Goal: Transaction & Acquisition: Purchase product/service

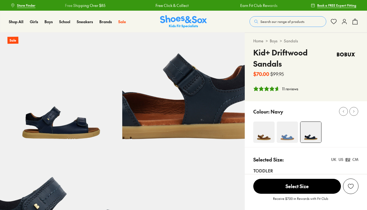
select select "*"
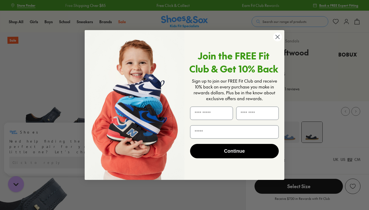
click at [279, 33] on circle "Close dialog" at bounding box center [277, 37] width 9 height 9
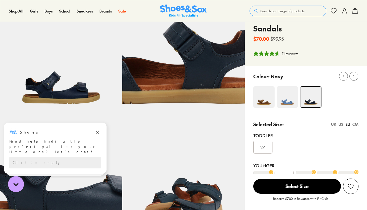
scroll to position [105, 0]
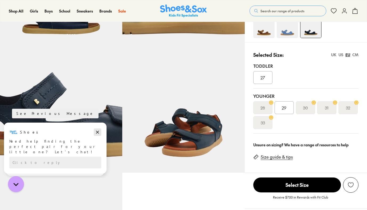
click at [98, 131] on icon "Dismiss campaign" at bounding box center [97, 132] width 5 height 6
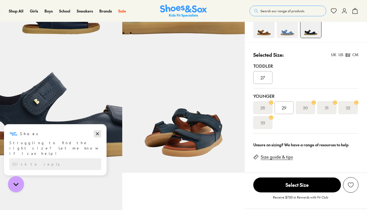
click at [95, 134] on icon "Dismiss campaign" at bounding box center [97, 134] width 5 height 6
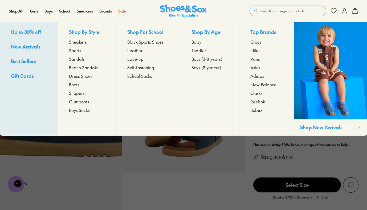
click at [84, 59] on span "Sandals" at bounding box center [77, 59] width 16 height 6
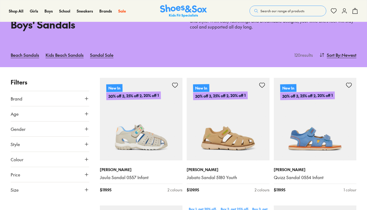
type input "***"
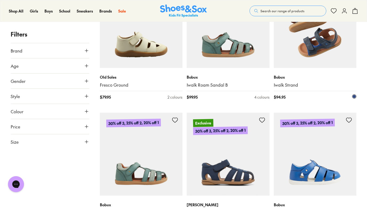
scroll to position [1086, 0]
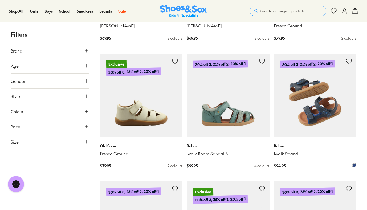
click at [304, 93] on img at bounding box center [315, 95] width 83 height 83
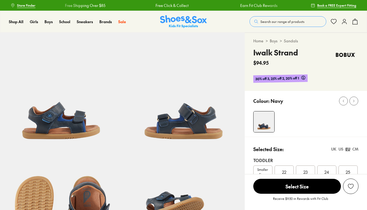
select select "*"
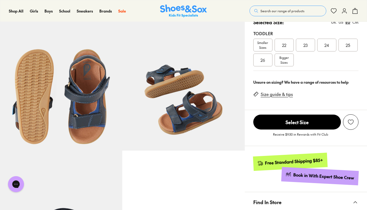
scroll to position [122, 0]
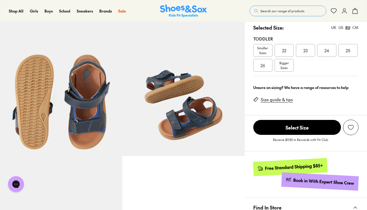
click at [284, 65] on span "Bigger Sizes" at bounding box center [284, 65] width 9 height 10
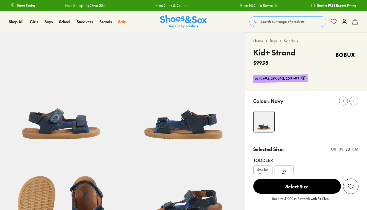
select select "*"
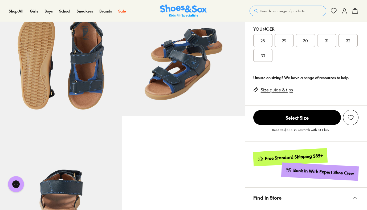
scroll to position [92, 0]
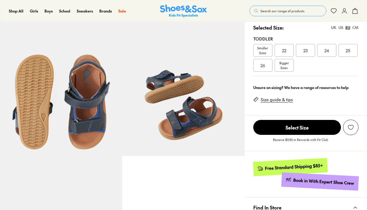
select select "*"
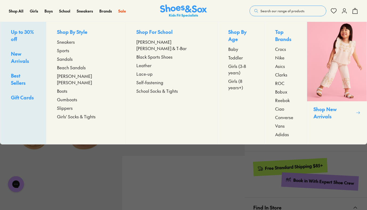
click at [73, 60] on span "Sandals" at bounding box center [65, 59] width 16 height 6
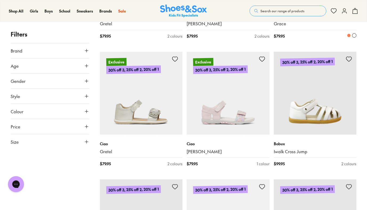
scroll to position [1145, 0]
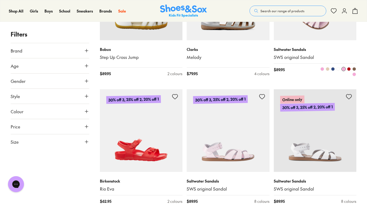
scroll to position [1269, 0]
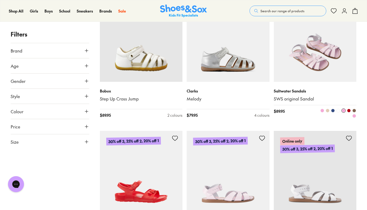
click at [317, 62] on img at bounding box center [315, 40] width 83 height 83
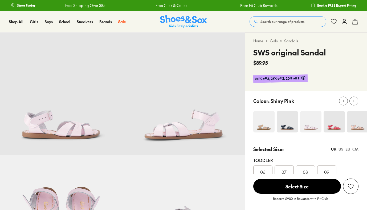
select select "*"
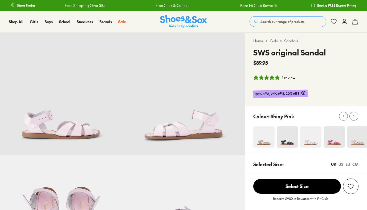
scroll to position [40, 0]
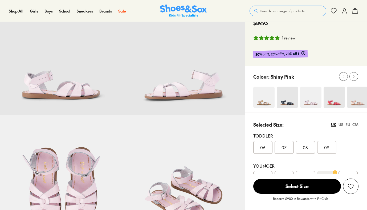
click at [358, 103] on img at bounding box center [357, 97] width 21 height 21
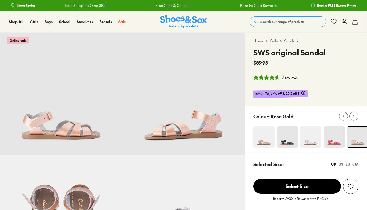
select select "*"
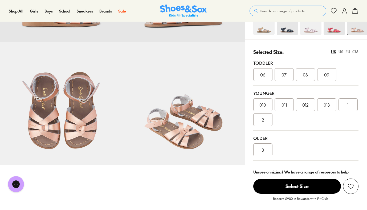
click at [264, 123] on div "2" at bounding box center [262, 119] width 19 height 13
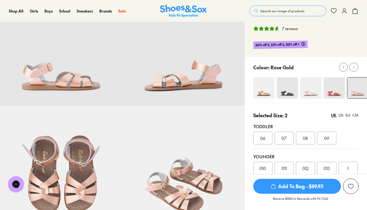
scroll to position [45, 0]
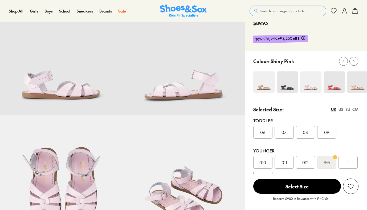
select select "*"
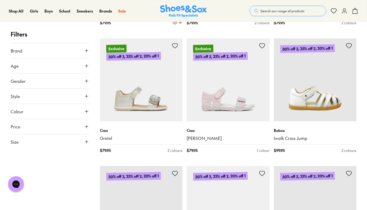
scroll to position [1075, 0]
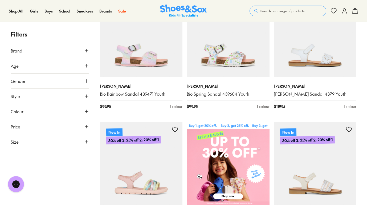
scroll to position [297, 0]
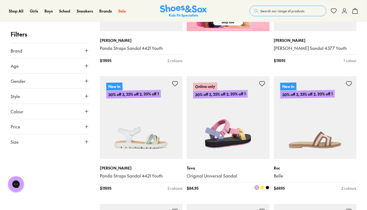
click at [213, 130] on img at bounding box center [228, 117] width 83 height 83
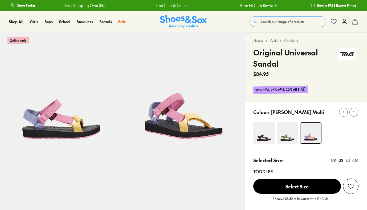
scroll to position [30, 0]
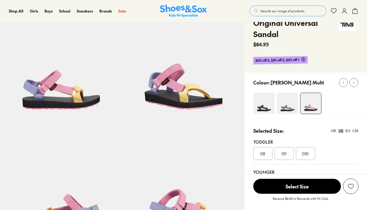
select select "*"
click at [288, 104] on img at bounding box center [287, 103] width 21 height 21
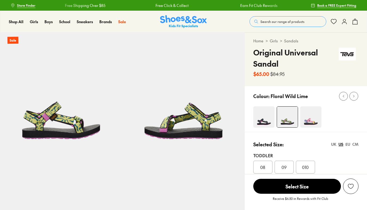
click at [266, 116] on img at bounding box center [263, 116] width 21 height 21
select select "*"
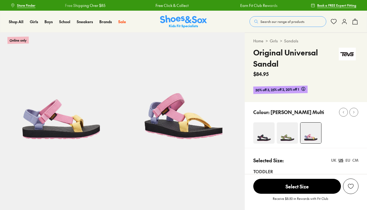
select select "*"
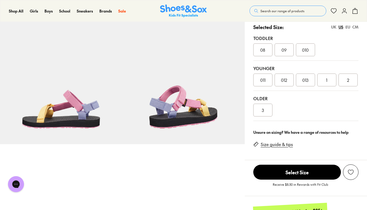
scroll to position [127, 0]
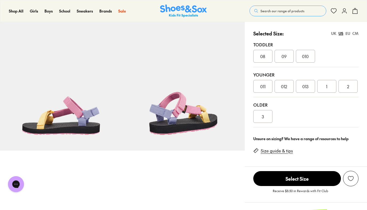
click at [334, 34] on div "UK" at bounding box center [333, 34] width 5 height 6
click at [339, 34] on div "US" at bounding box center [341, 34] width 5 height 6
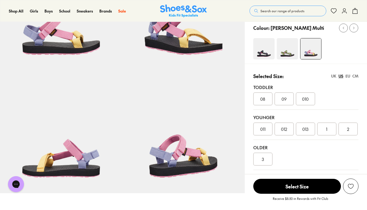
scroll to position [39, 0]
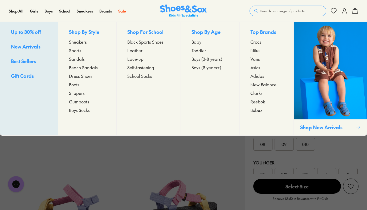
click at [79, 59] on span "Sandals" at bounding box center [77, 59] width 16 height 6
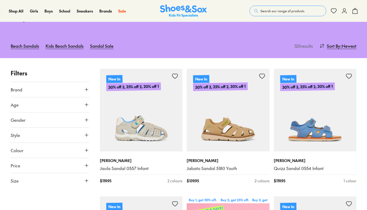
type input "***"
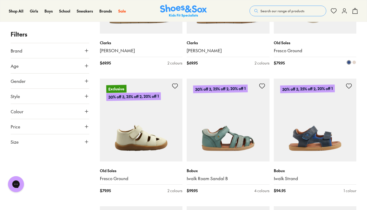
scroll to position [1136, 0]
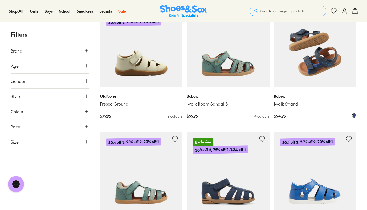
click at [307, 67] on img at bounding box center [315, 45] width 83 height 83
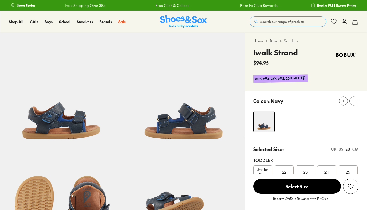
select select "*"
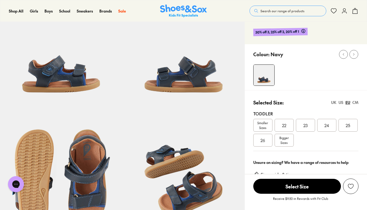
click at [288, 140] on span "Bigger Sizes" at bounding box center [284, 140] width 9 height 10
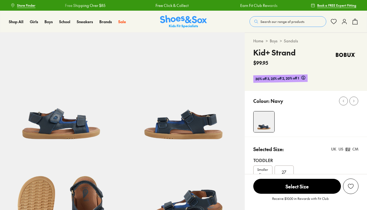
select select "*"
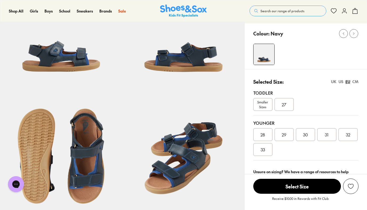
scroll to position [68, 0]
click at [340, 82] on div "US" at bounding box center [341, 82] width 5 height 6
click at [327, 137] on div "013" at bounding box center [326, 134] width 19 height 13
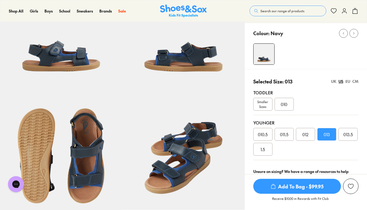
click at [334, 82] on div "UK" at bounding box center [333, 82] width 5 height 6
click at [341, 83] on div "US" at bounding box center [341, 82] width 5 height 6
click at [308, 188] on span "Add To Bag - $99.95" at bounding box center [297, 186] width 88 height 15
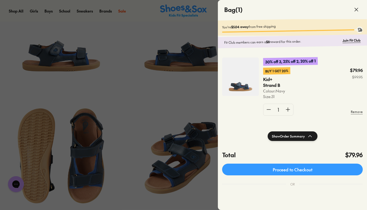
click at [194, 33] on div at bounding box center [183, 105] width 367 height 210
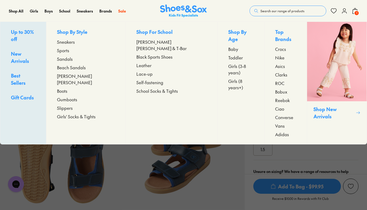
click at [73, 59] on span "Sandals" at bounding box center [65, 59] width 16 height 6
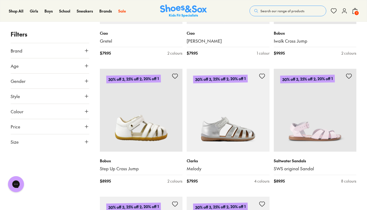
scroll to position [1210, 0]
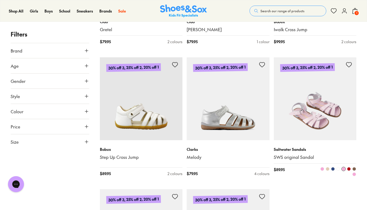
click at [319, 101] on img at bounding box center [315, 98] width 83 height 83
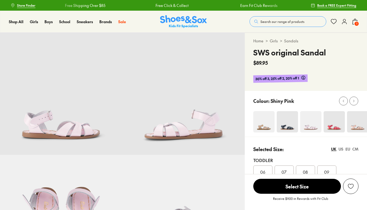
select select "*"
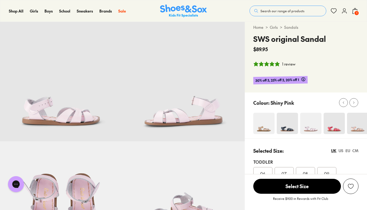
click at [361, 123] on img at bounding box center [357, 123] width 21 height 21
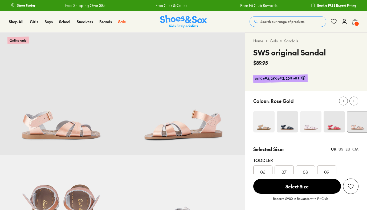
select select "*"
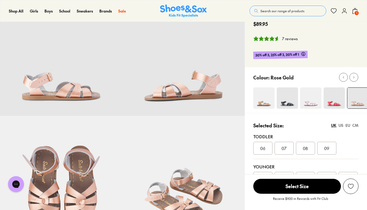
click at [341, 124] on div "US" at bounding box center [341, 126] width 5 height 6
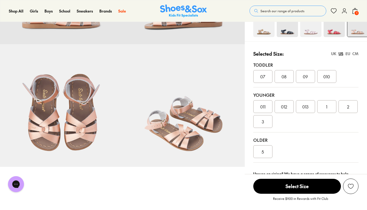
scroll to position [112, 0]
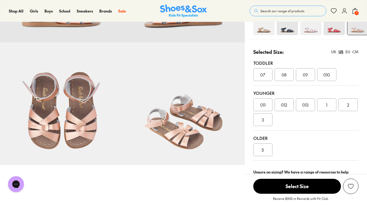
click at [344, 105] on div "2" at bounding box center [348, 104] width 19 height 13
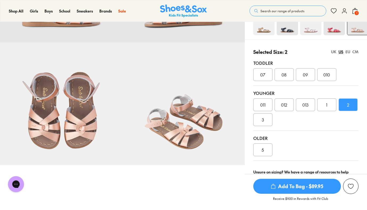
click at [333, 51] on div "UK" at bounding box center [333, 52] width 5 height 6
click at [340, 52] on div "US" at bounding box center [341, 52] width 5 height 6
click at [349, 53] on div "EU" at bounding box center [348, 52] width 5 height 6
click at [341, 52] on div "US" at bounding box center [341, 52] width 5 height 6
click at [349, 52] on div "EU" at bounding box center [348, 52] width 5 height 6
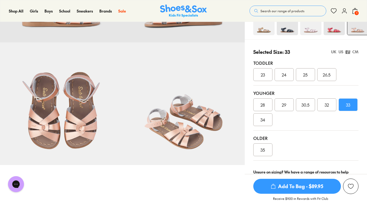
click at [349, 52] on div "EU" at bounding box center [348, 52] width 5 height 6
click at [268, 121] on div "34" at bounding box center [262, 119] width 19 height 13
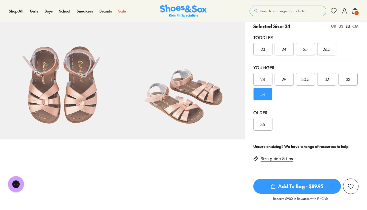
scroll to position [126, 0]
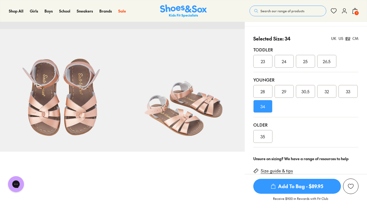
click at [355, 13] on span "1" at bounding box center [356, 12] width 5 height 5
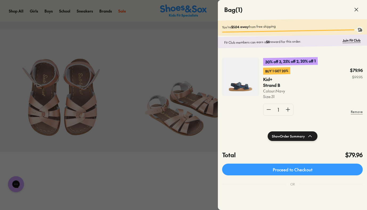
click at [243, 88] on img at bounding box center [240, 77] width 37 height 38
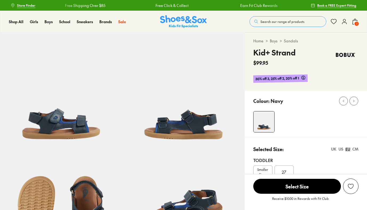
select select "*"
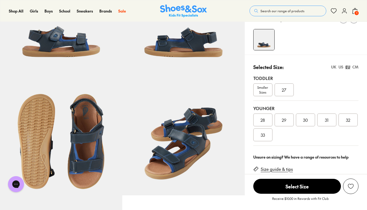
scroll to position [71, 0]
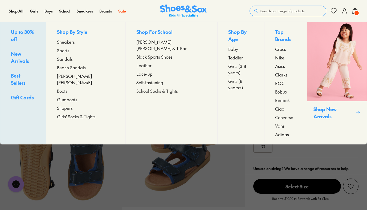
click at [73, 59] on span "Sandals" at bounding box center [65, 59] width 16 height 6
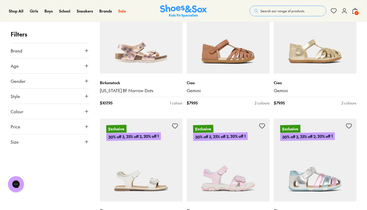
scroll to position [766, 0]
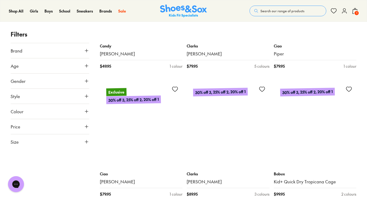
scroll to position [2619, 0]
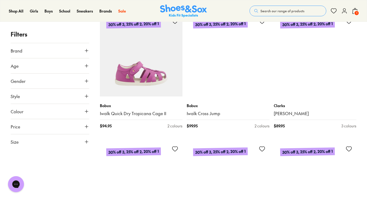
scroll to position [2791, 0]
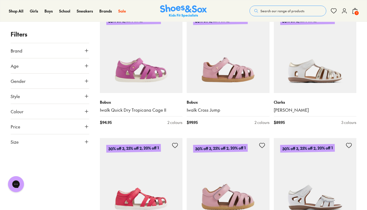
click at [82, 48] on button "Brand" at bounding box center [50, 50] width 79 height 15
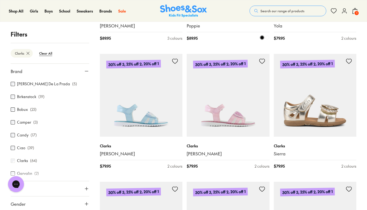
scroll to position [832, 0]
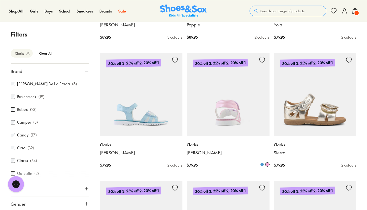
click at [238, 110] on img at bounding box center [228, 94] width 83 height 83
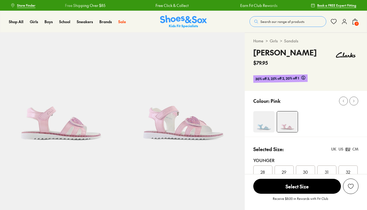
select select "*"
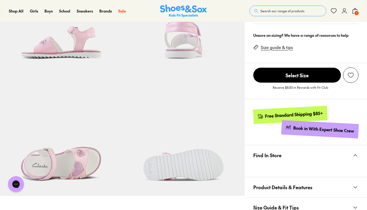
scroll to position [231, 0]
